Goal: Information Seeking & Learning: Learn about a topic

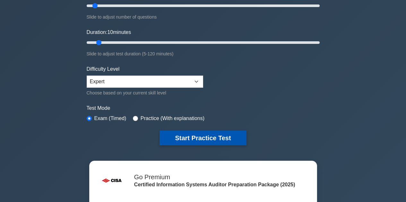
click at [190, 137] on button "Start Practice Test" at bounding box center [202, 138] width 87 height 15
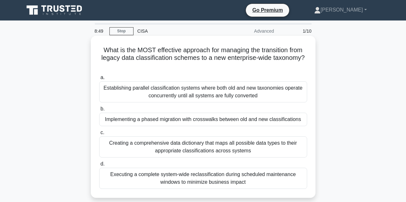
click at [137, 121] on div "Implementing a phased migration with crosswalks between old and new classificat…" at bounding box center [203, 119] width 208 height 13
click at [99, 111] on input "b. Implementing a phased migration with crosswalks between old and new classifi…" at bounding box center [99, 109] width 0 height 4
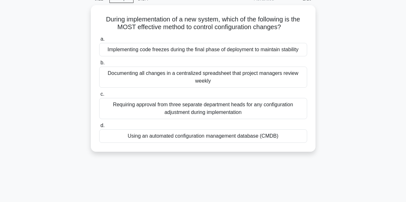
scroll to position [32, 0]
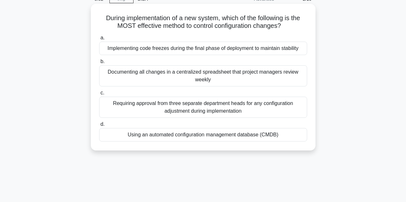
click at [177, 135] on div "Using an automated configuration management database (CMDB)" at bounding box center [203, 134] width 208 height 13
click at [99, 127] on input "d. Using an automated configuration management database (CMDB)" at bounding box center [99, 125] width 0 height 4
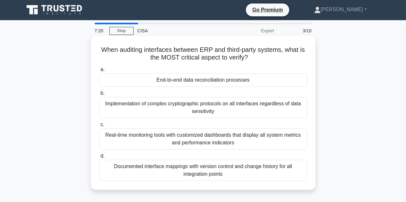
scroll to position [0, 0]
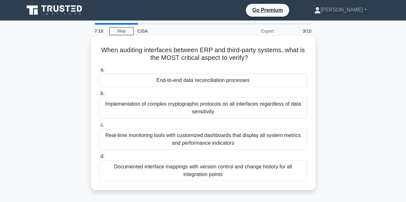
click at [190, 80] on div "End-to-end data reconciliation processes" at bounding box center [203, 80] width 208 height 13
click at [99, 72] on input "a. End-to-end data reconciliation processes" at bounding box center [99, 70] width 0 height 4
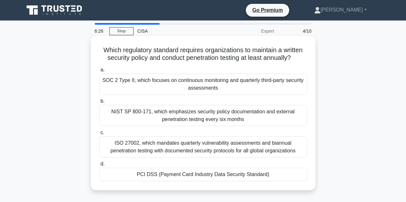
click at [142, 174] on div "PCI DSS (Payment Card Industry Data Security Standard)" at bounding box center [203, 174] width 208 height 13
click at [99, 167] on input "d. PCI DSS (Payment Card Industry Data Security Standard)" at bounding box center [99, 164] width 0 height 4
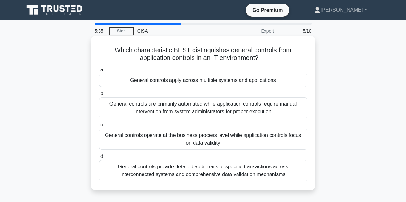
click at [170, 80] on div "General controls apply across multiple systems and applications" at bounding box center [203, 80] width 208 height 13
click at [99, 72] on input "a. General controls apply across multiple systems and applications" at bounding box center [99, 70] width 0 height 4
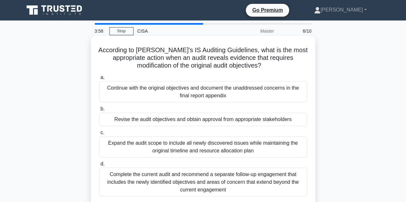
click at [131, 181] on div "Complete the current audit and recommend a separate follow-up engagement that i…" at bounding box center [203, 182] width 208 height 29
click at [99, 167] on input "d. Complete the current audit and recommend a separate follow-up engagement tha…" at bounding box center [99, 164] width 0 height 4
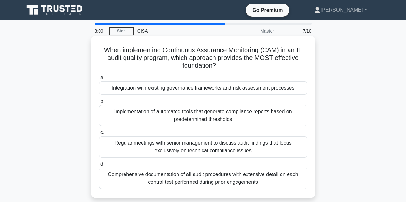
click at [144, 144] on div "Regular meetings with senior management to discuss audit findings that focus ex…" at bounding box center [203, 147] width 208 height 21
click at [99, 135] on input "c. Regular meetings with senior management to discuss audit findings that focus…" at bounding box center [99, 133] width 0 height 4
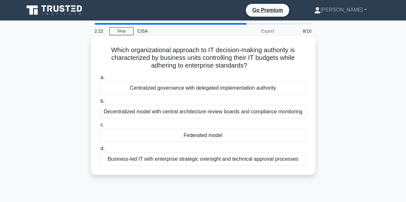
click at [195, 136] on div "Federated model" at bounding box center [203, 135] width 208 height 13
click at [99, 127] on input "c. Federated model" at bounding box center [99, 125] width 0 height 4
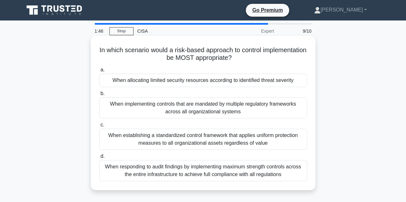
click at [149, 80] on div "When allocating limited security resources according to identified threat sever…" at bounding box center [203, 80] width 208 height 13
click at [99, 72] on input "a. When allocating limited security resources according to identified threat se…" at bounding box center [99, 70] width 0 height 4
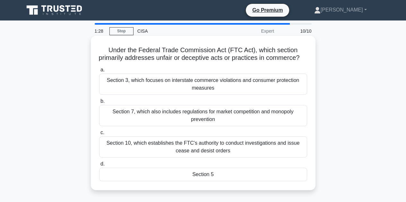
click at [202, 182] on div "Section 5" at bounding box center [203, 174] width 208 height 13
click at [99, 167] on input "d. Section 5" at bounding box center [99, 164] width 0 height 4
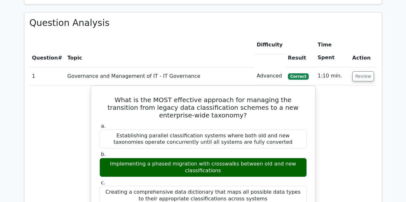
scroll to position [481, 0]
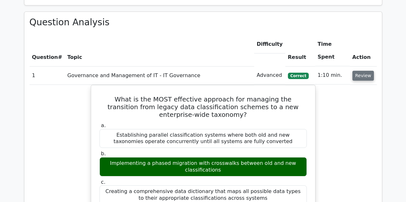
click at [361, 71] on button "Review" at bounding box center [363, 76] width 22 height 10
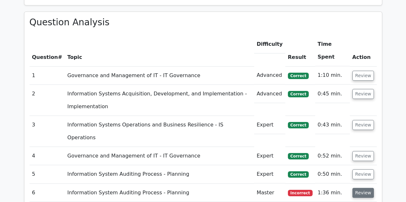
click at [365, 188] on button "Review" at bounding box center [363, 193] width 22 height 10
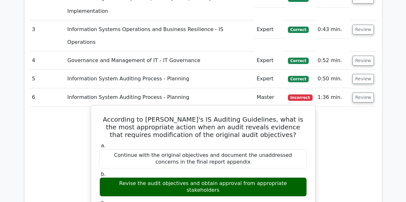
scroll to position [578, 0]
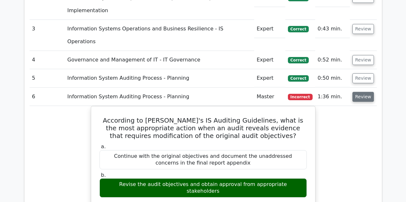
click at [364, 92] on button "Review" at bounding box center [363, 97] width 22 height 10
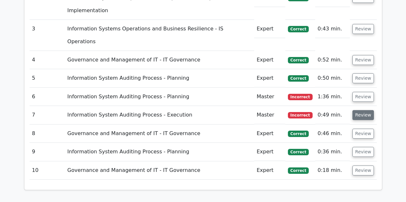
click at [362, 110] on button "Review" at bounding box center [363, 115] width 22 height 10
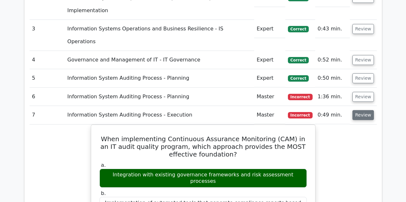
click at [368, 110] on button "Review" at bounding box center [363, 115] width 22 height 10
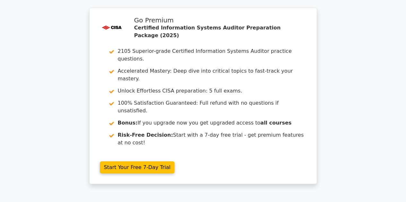
scroll to position [786, 0]
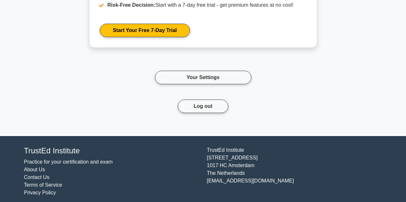
scroll to position [2426, 0]
